Goal: Task Accomplishment & Management: Use online tool/utility

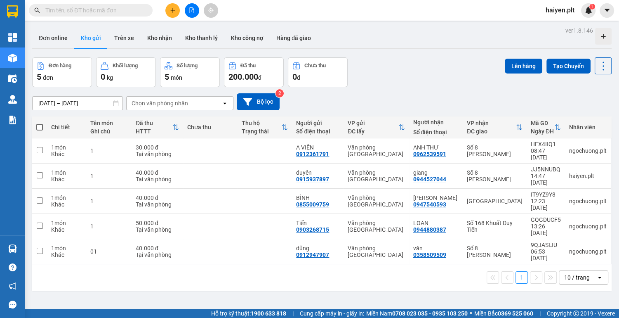
click at [172, 10] on icon "plus" at bounding box center [173, 10] width 6 height 6
click at [171, 8] on icon "plus" at bounding box center [173, 10] width 6 height 6
click at [194, 33] on div "Tạo đơn hàng" at bounding box center [205, 30] width 36 height 9
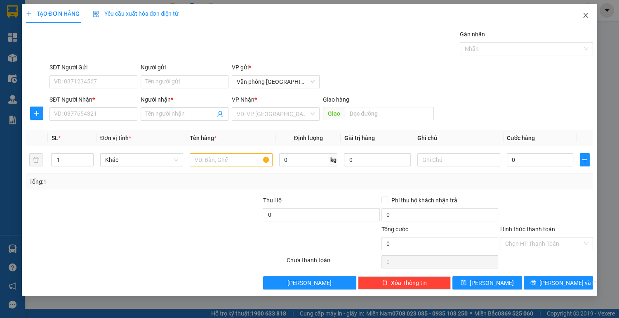
click at [583, 12] on icon "close" at bounding box center [586, 15] width 7 height 7
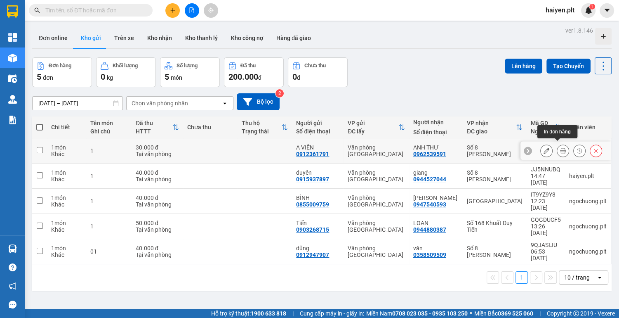
click at [558, 145] on button at bounding box center [564, 151] width 12 height 14
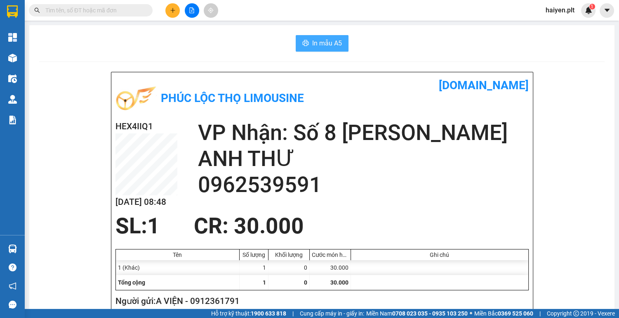
click at [333, 40] on span "In mẫu A5" at bounding box center [327, 43] width 30 height 10
